Goal: Transaction & Acquisition: Purchase product/service

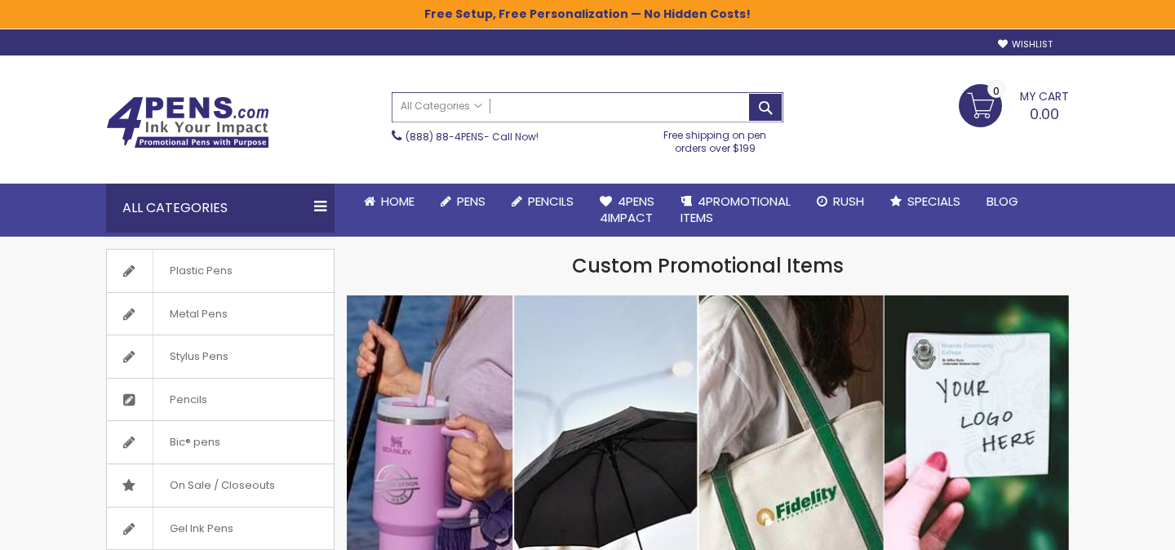
click at [557, 107] on input "Search" at bounding box center [588, 107] width 390 height 29
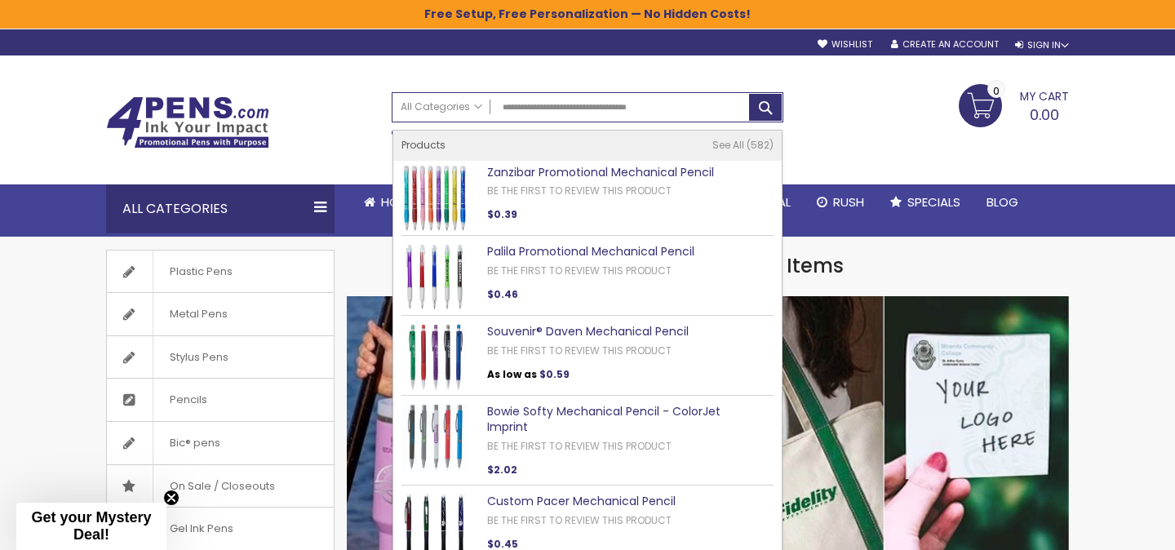
click at [565, 171] on link "Zanzibar Promotional Mechanical Pencil" at bounding box center [600, 172] width 227 height 16
type input "**********"
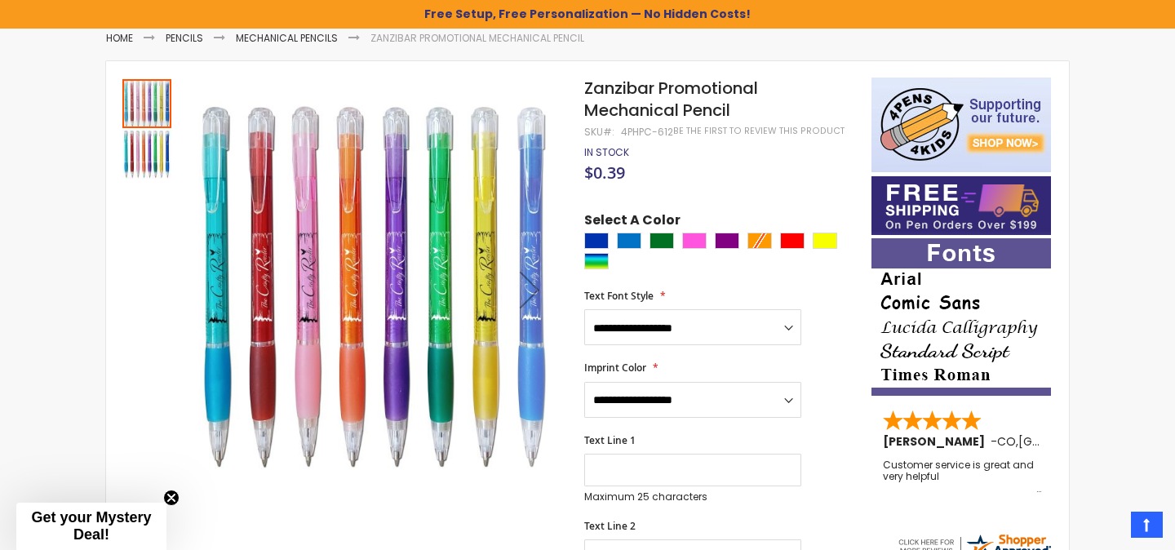
scroll to position [193, 0]
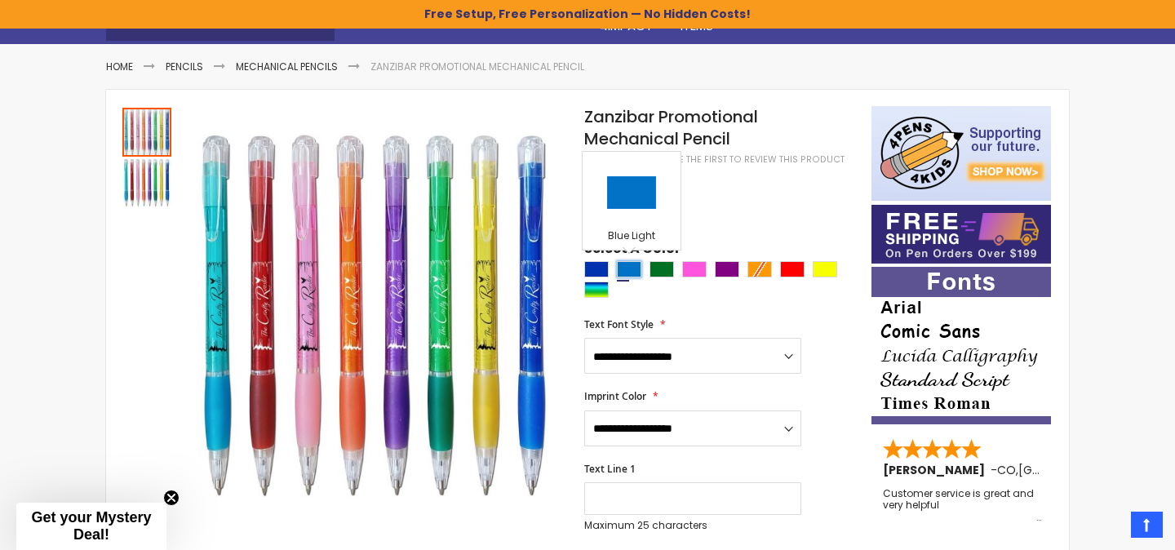
click at [639, 264] on div "Blue Light" at bounding box center [629, 269] width 24 height 16
type input "****"
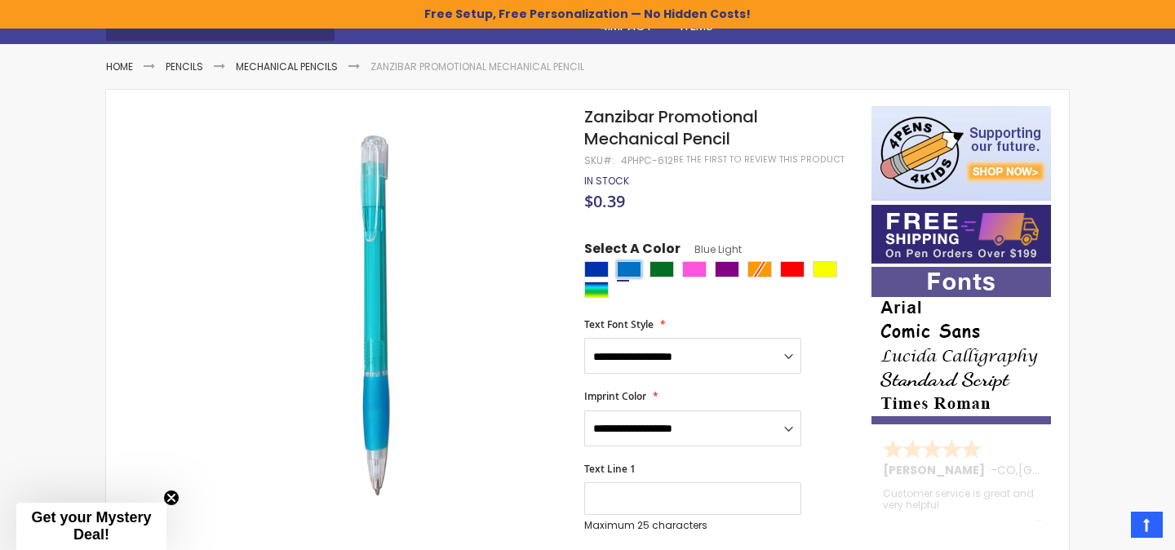
scroll to position [0, 0]
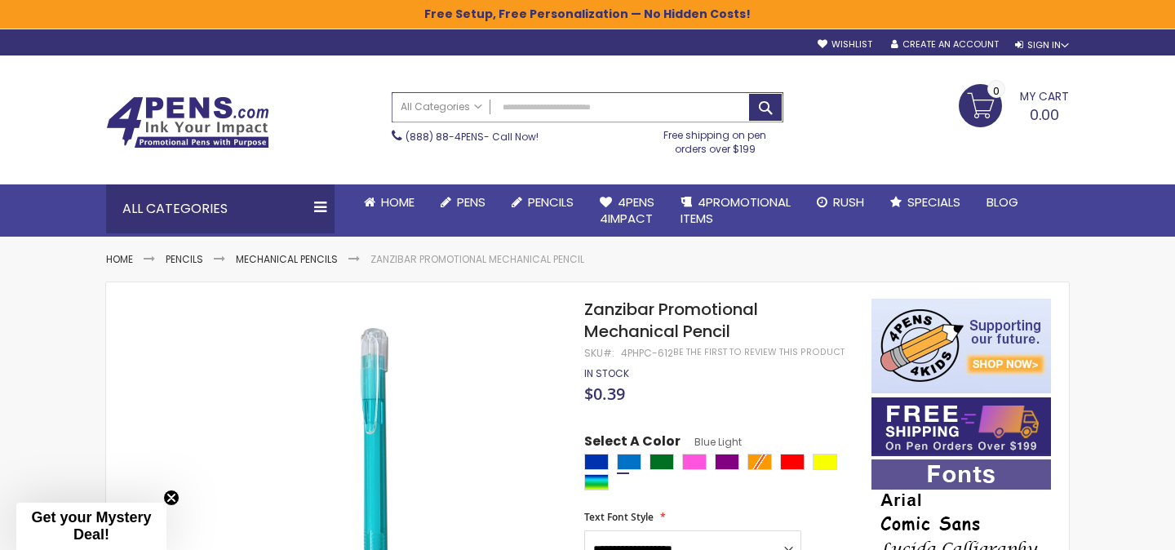
click at [560, 110] on input "Search" at bounding box center [588, 107] width 390 height 29
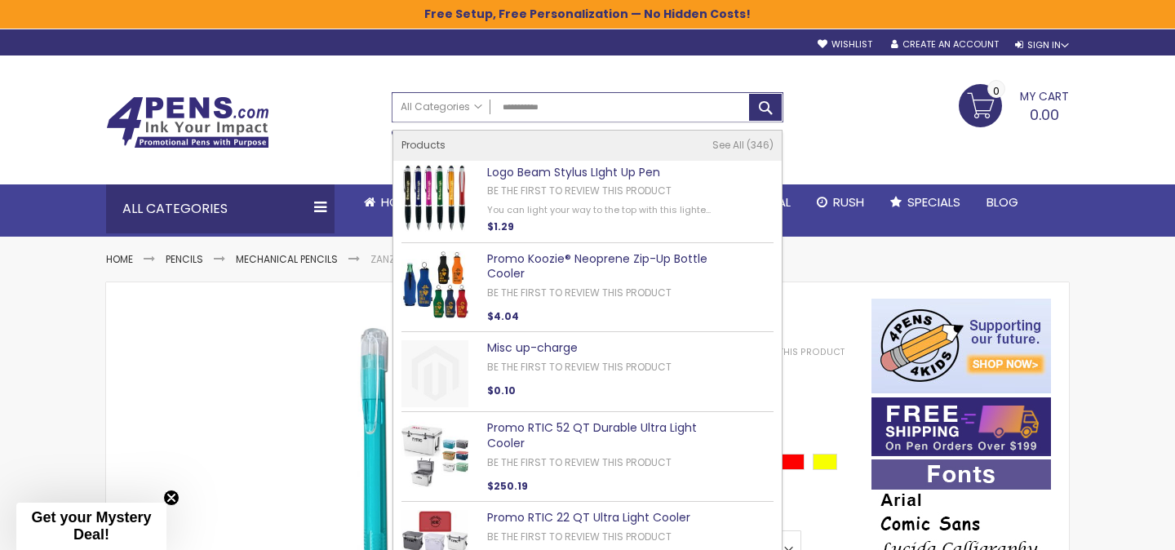
type input "**********"
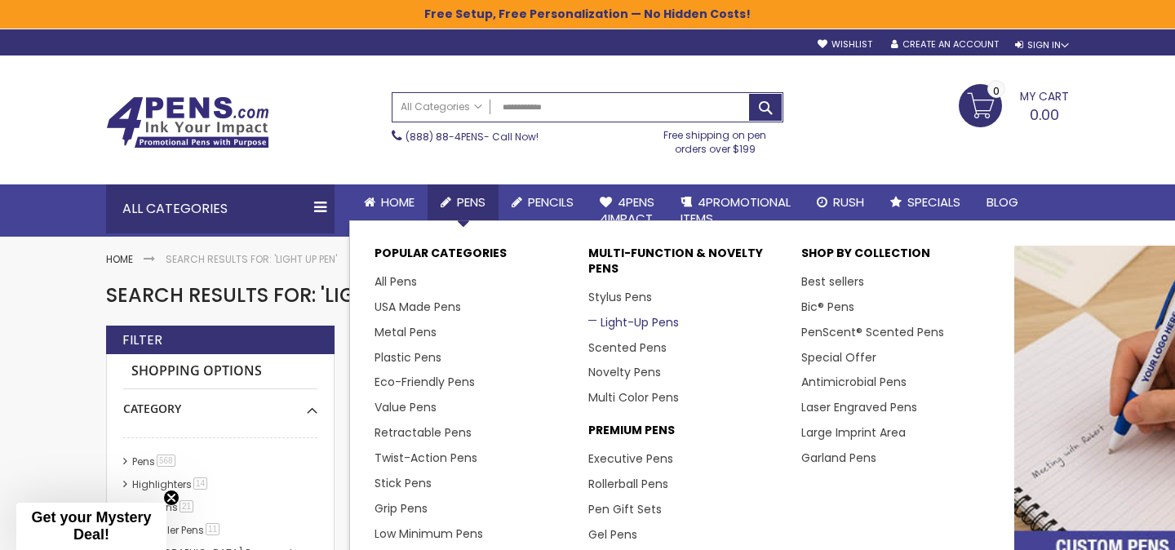
click at [633, 322] on link "Light-Up Pens" at bounding box center [633, 322] width 91 height 16
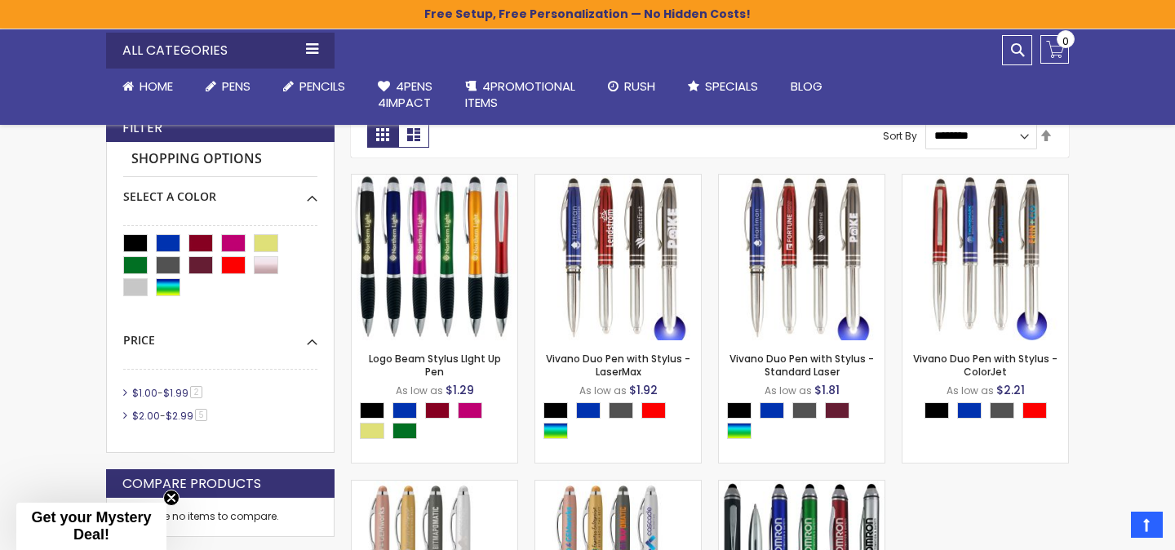
scroll to position [363, 0]
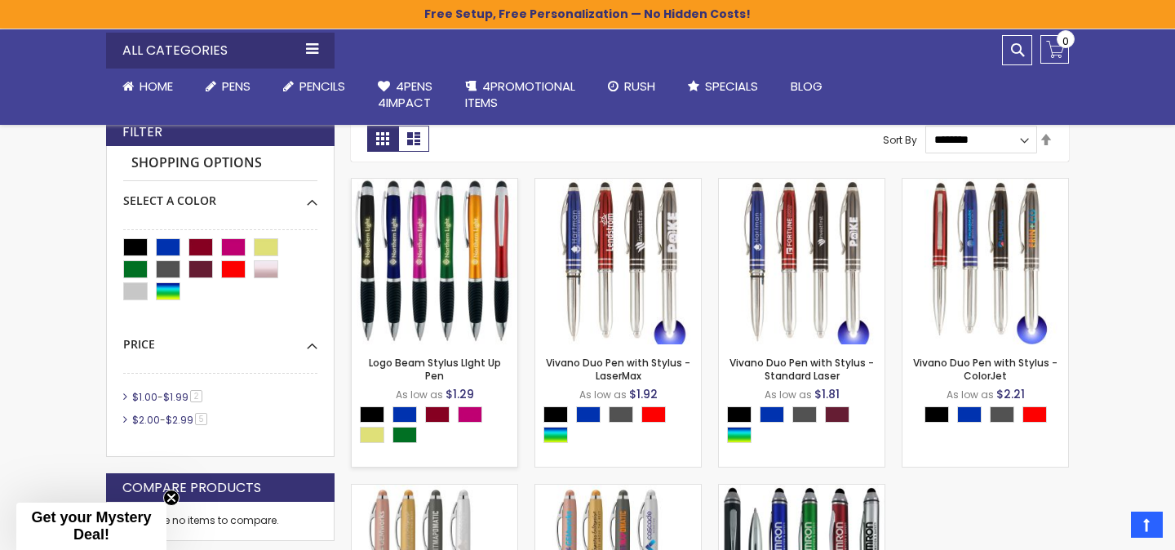
click at [473, 264] on img at bounding box center [435, 262] width 166 height 166
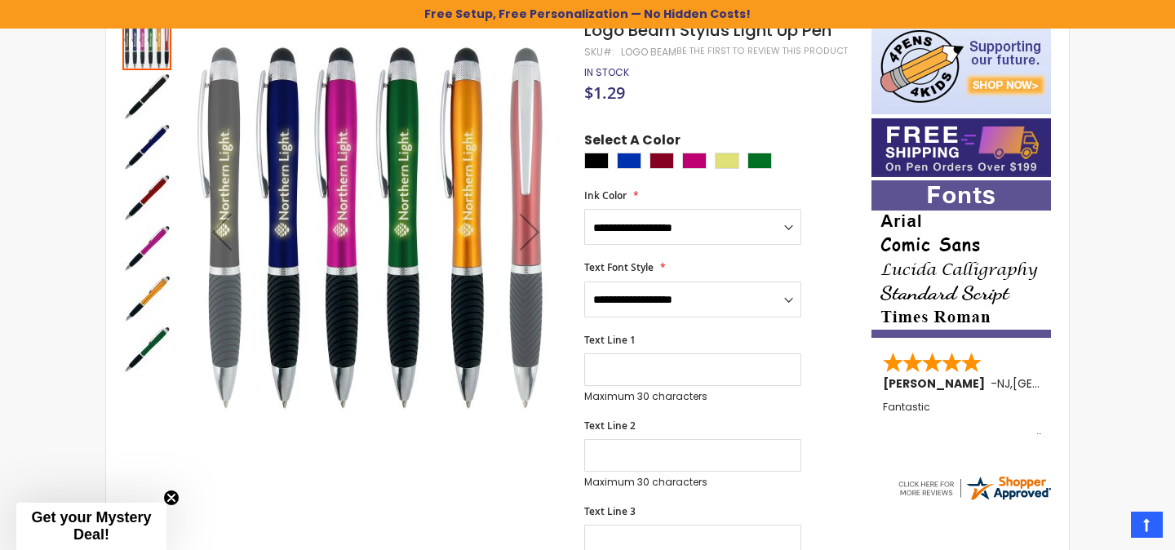
scroll to position [180, 0]
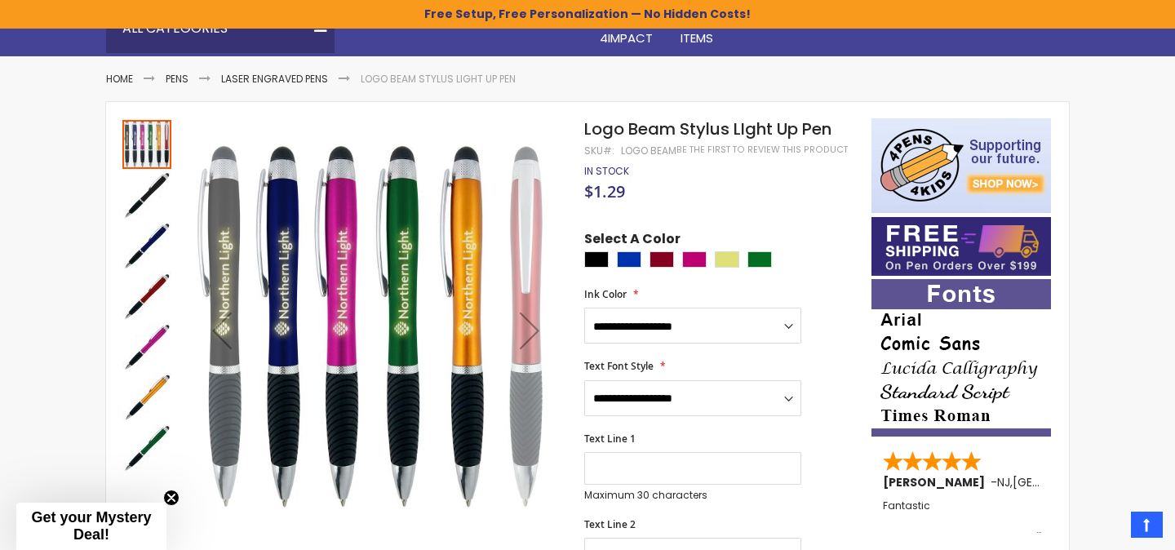
click at [532, 328] on div "Next" at bounding box center [529, 330] width 65 height 65
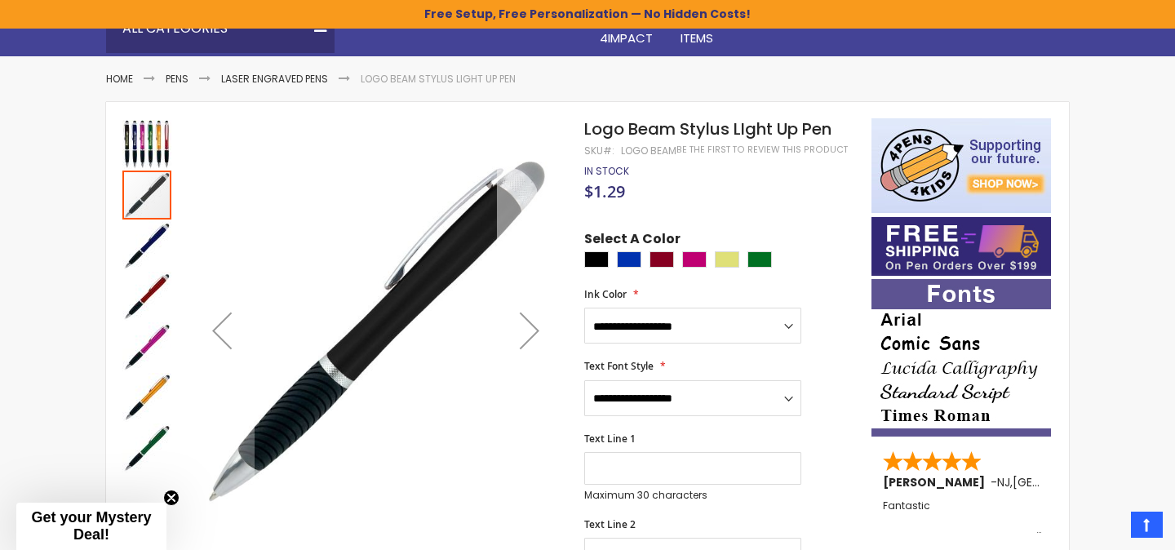
click at [532, 328] on div "Next" at bounding box center [529, 330] width 65 height 65
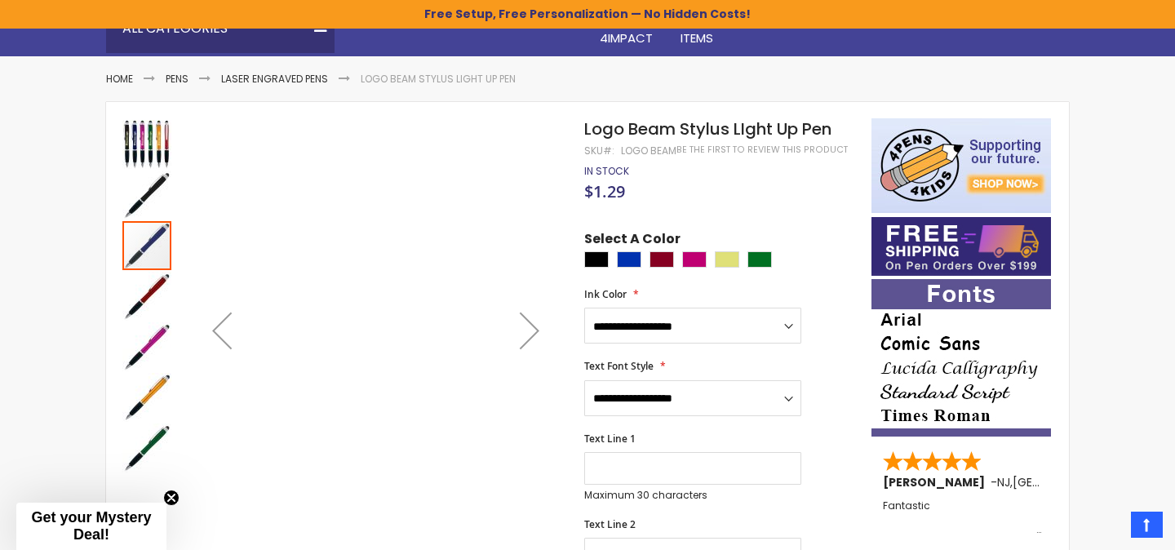
click at [532, 328] on div "Next" at bounding box center [529, 330] width 65 height 65
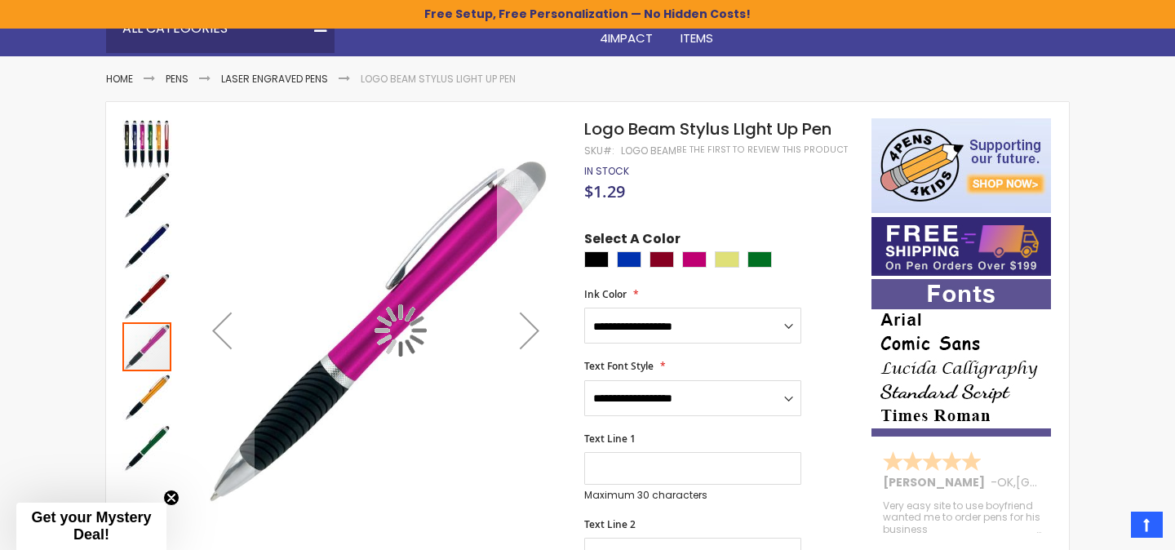
click at [532, 328] on div "Next" at bounding box center [529, 330] width 65 height 65
